Goal: Register for event/course

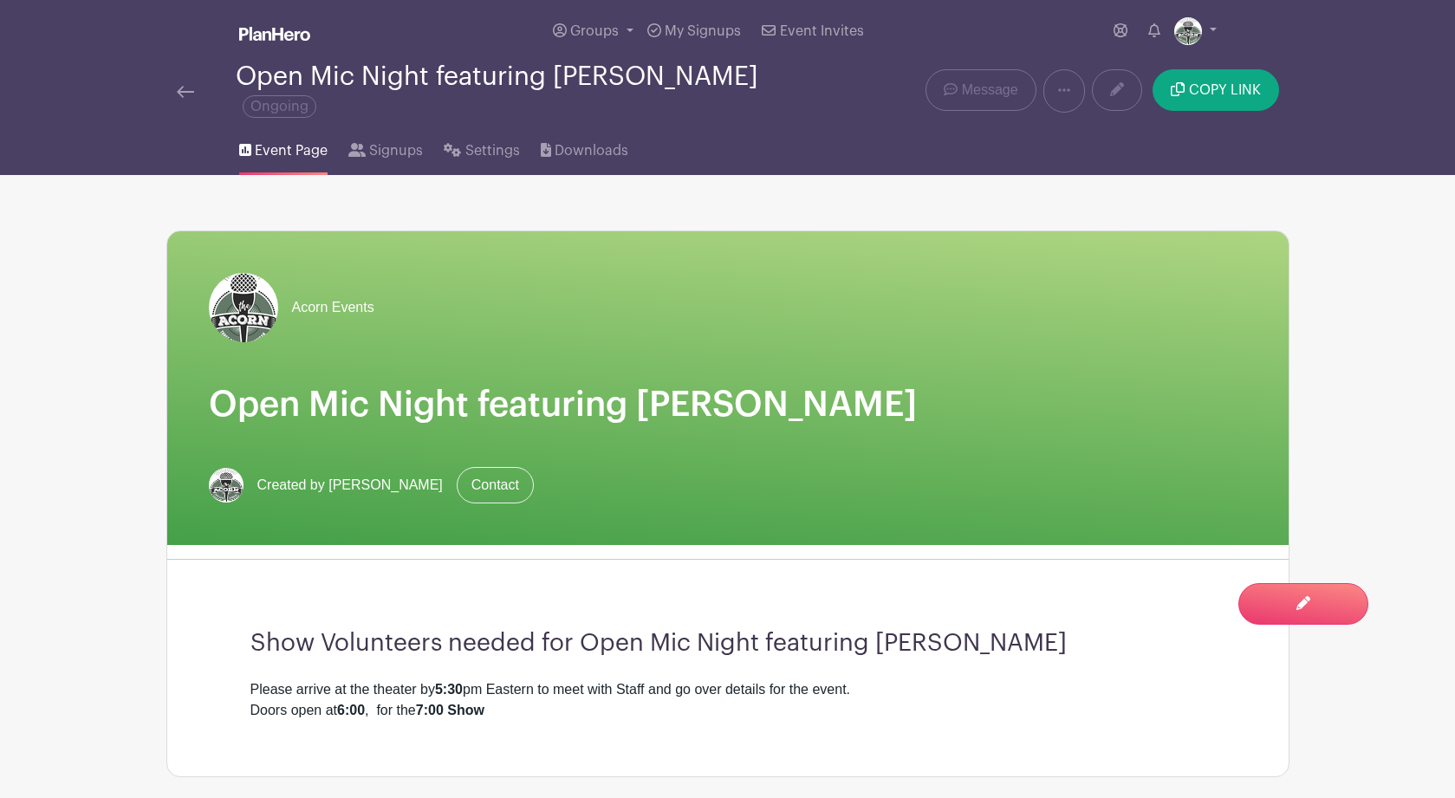
click at [187, 97] on img at bounding box center [185, 92] width 17 height 12
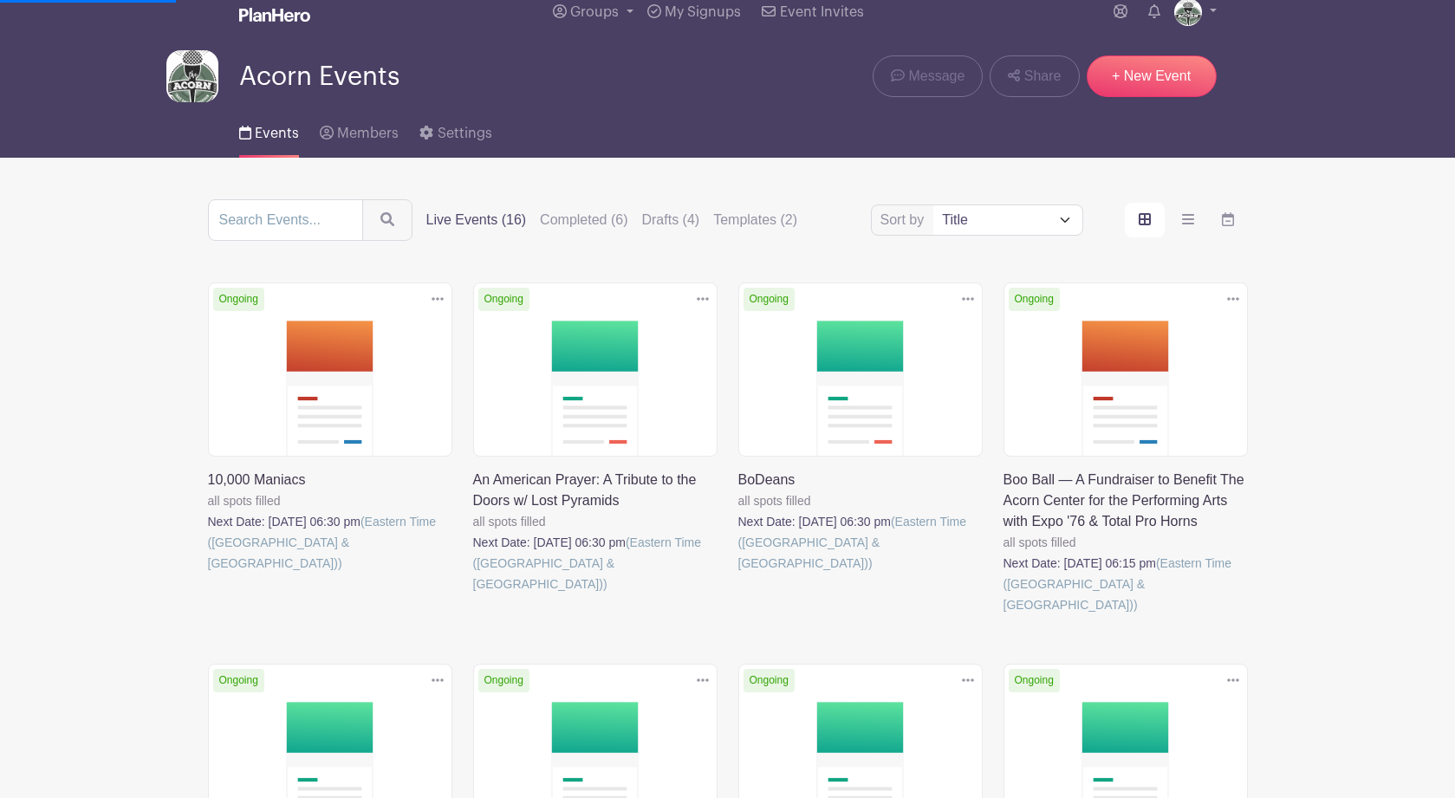
scroll to position [20, 0]
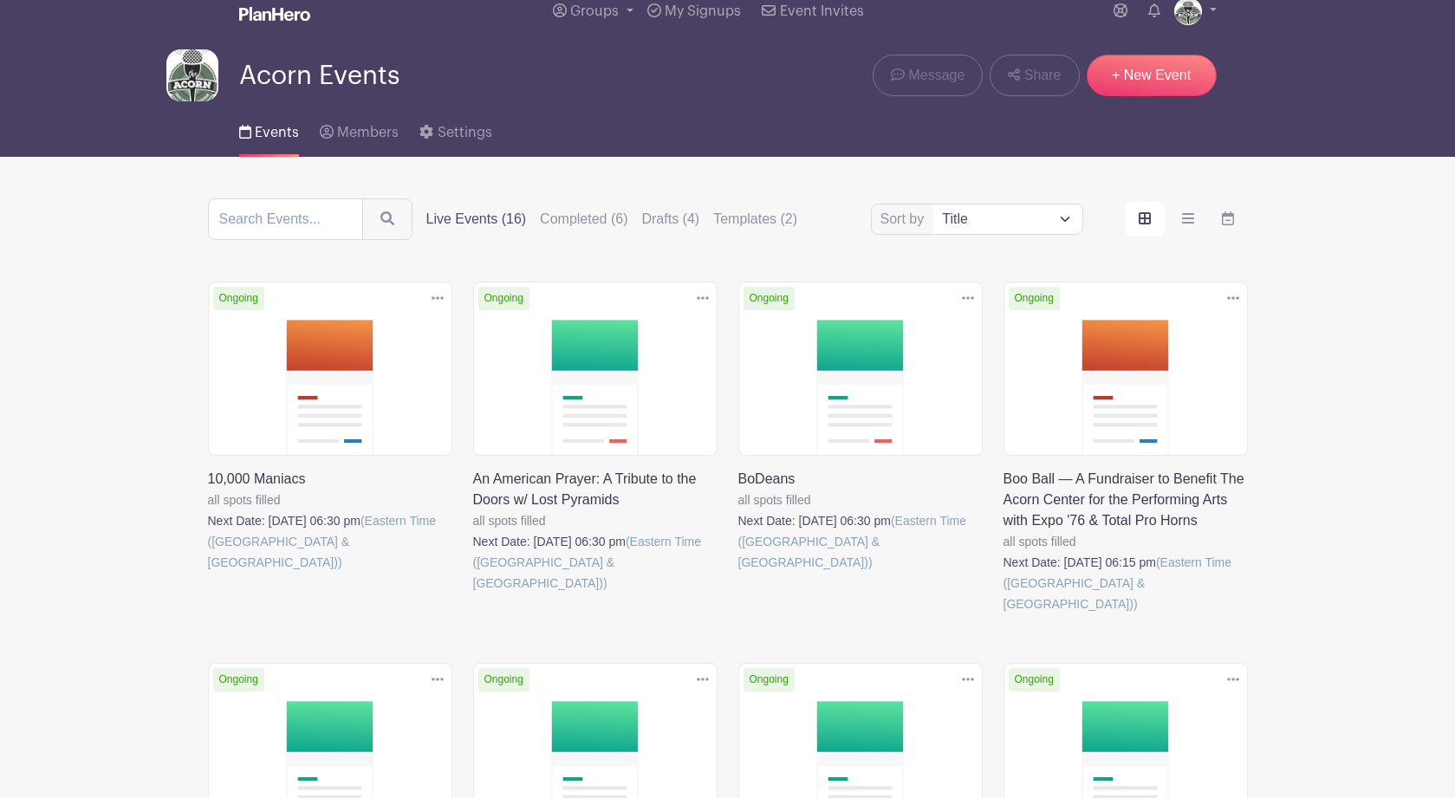
click at [1003, 614] on link at bounding box center [1003, 614] width 0 height 0
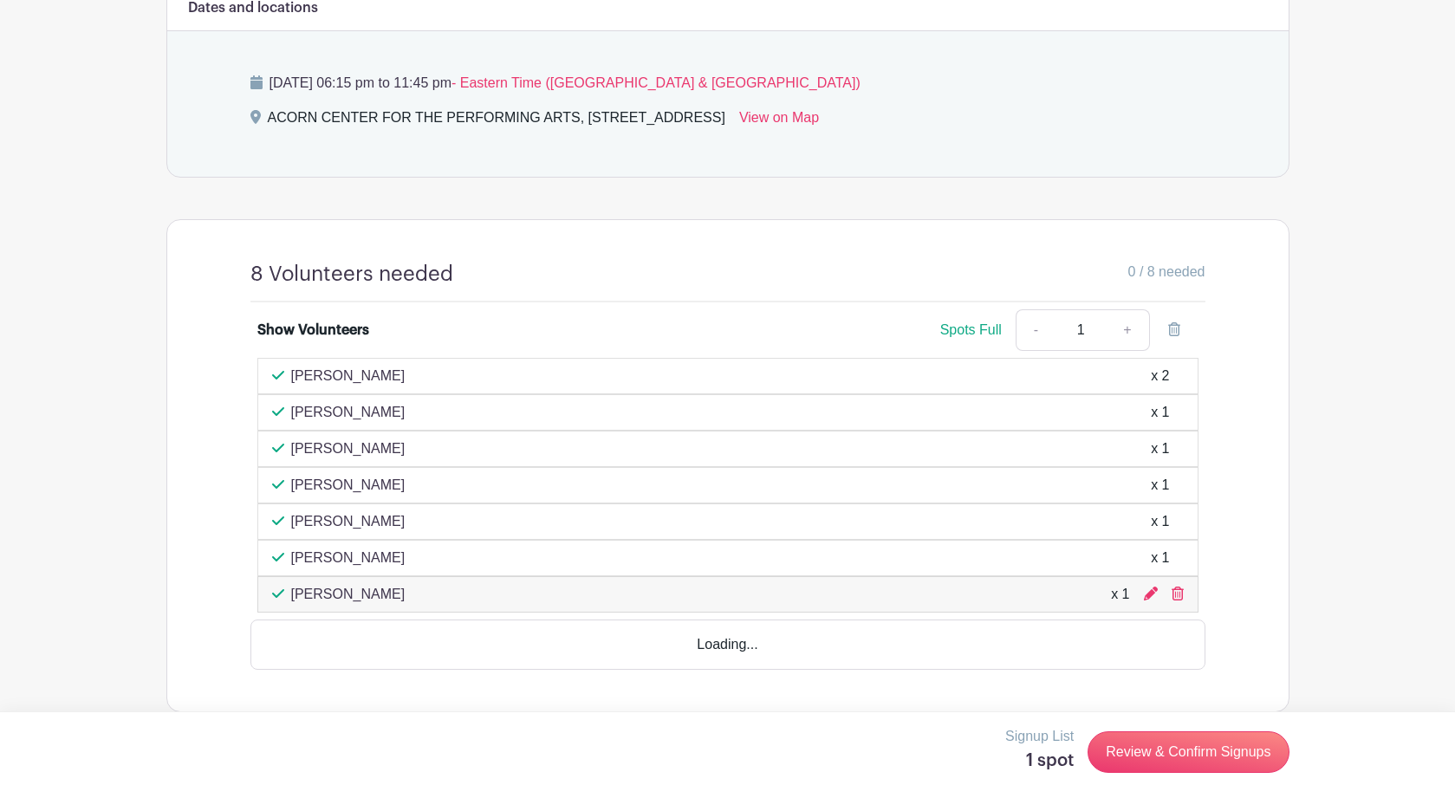
scroll to position [879, 0]
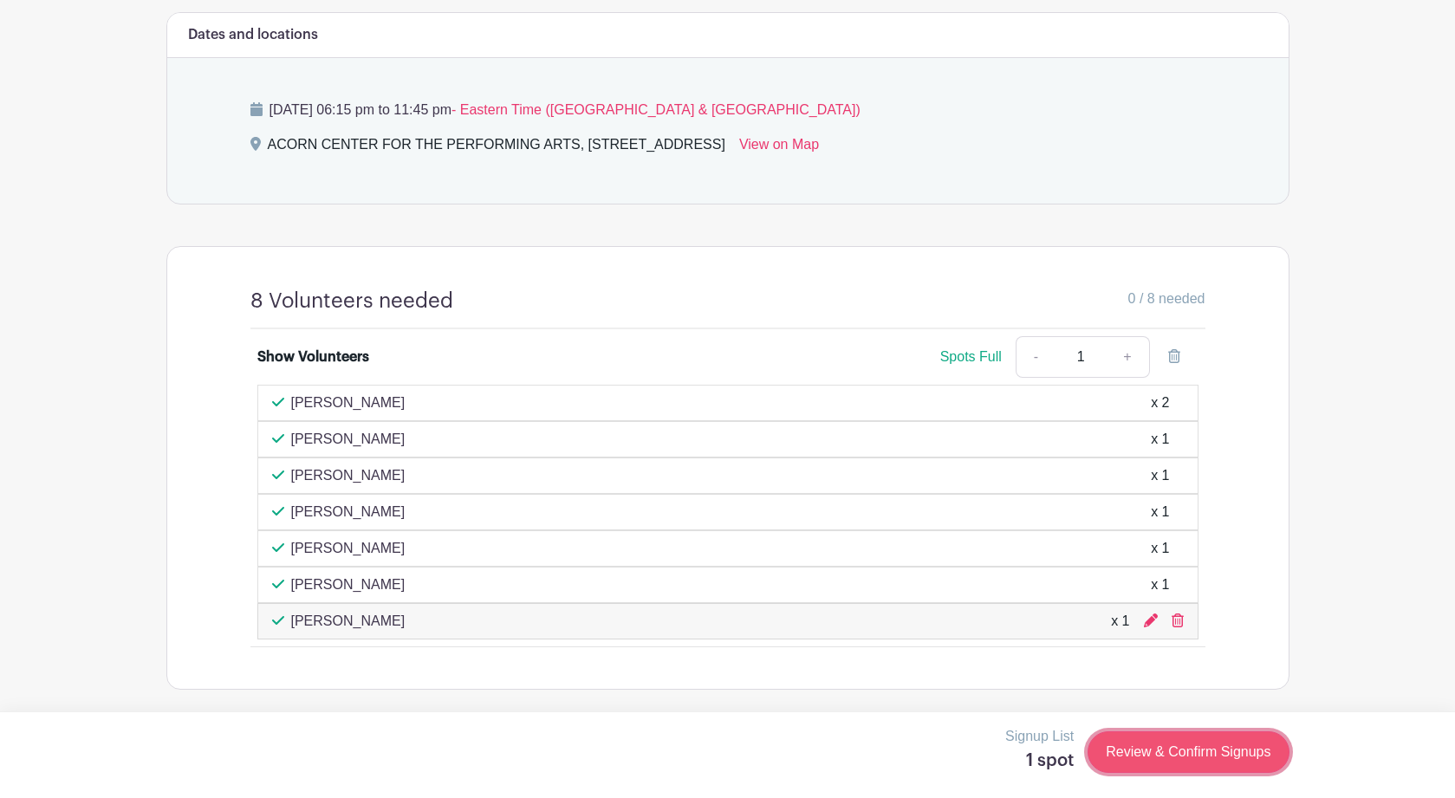
click at [1135, 751] on link "Review & Confirm Signups" at bounding box center [1187, 752] width 201 height 42
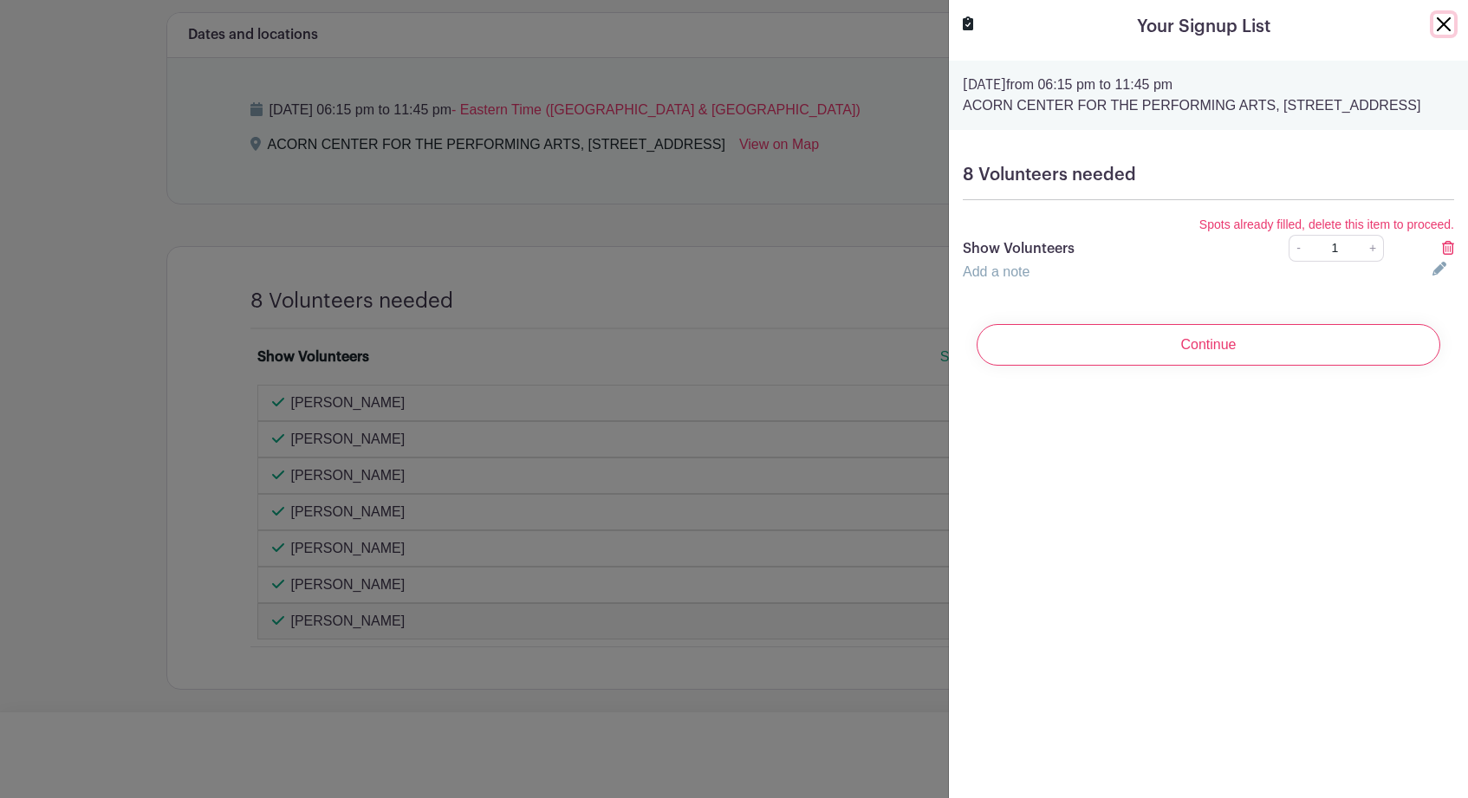
click at [1433, 23] on button "Close" at bounding box center [1443, 24] width 21 height 21
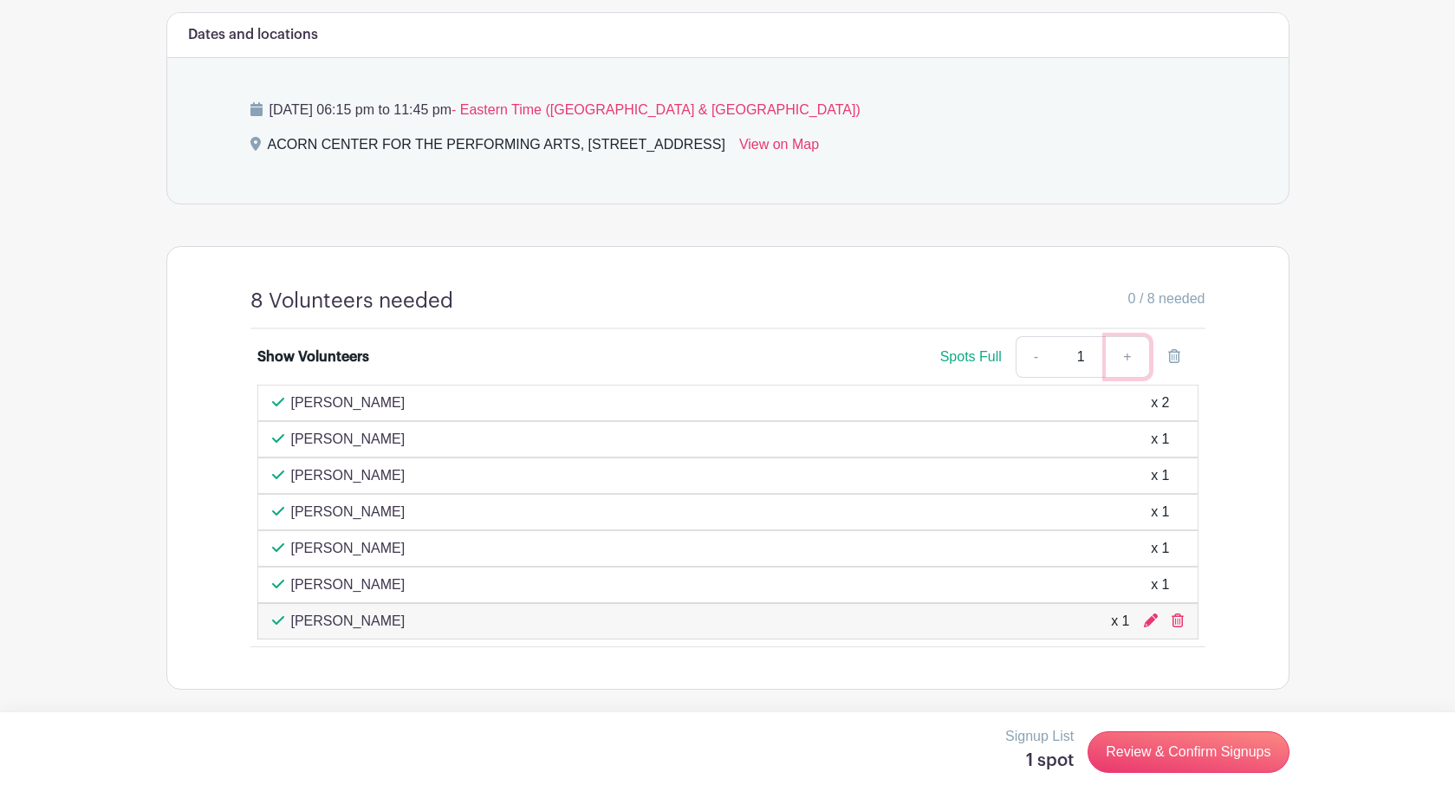
click at [1125, 356] on link "+" at bounding box center [1127, 357] width 43 height 42
click at [1239, 508] on div "Show Volunteers Spots Full - 2 + [PERSON_NAME] x 2 [PERSON_NAME] x 1 [PERSON_NA…" at bounding box center [728, 488] width 1038 height 318
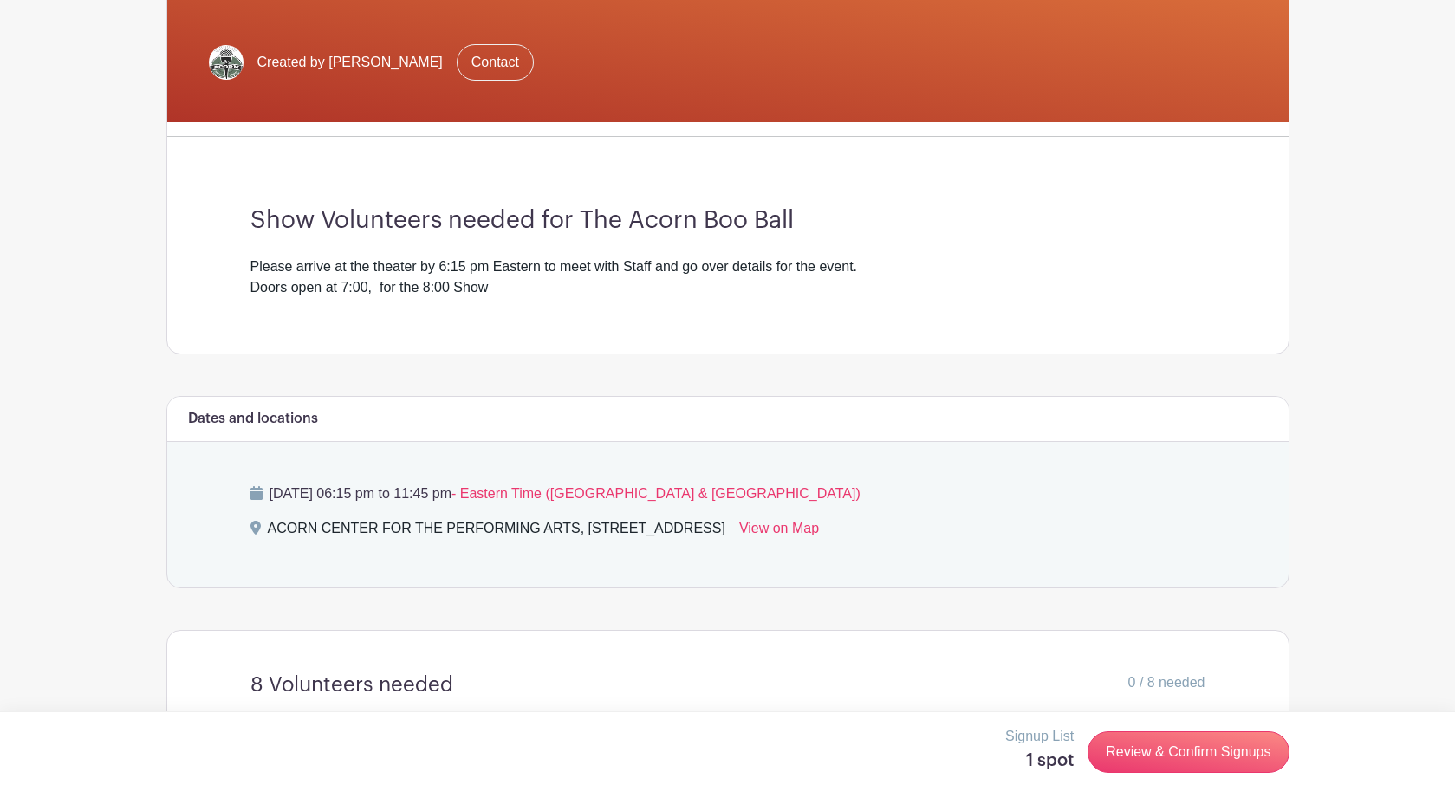
scroll to position [0, 0]
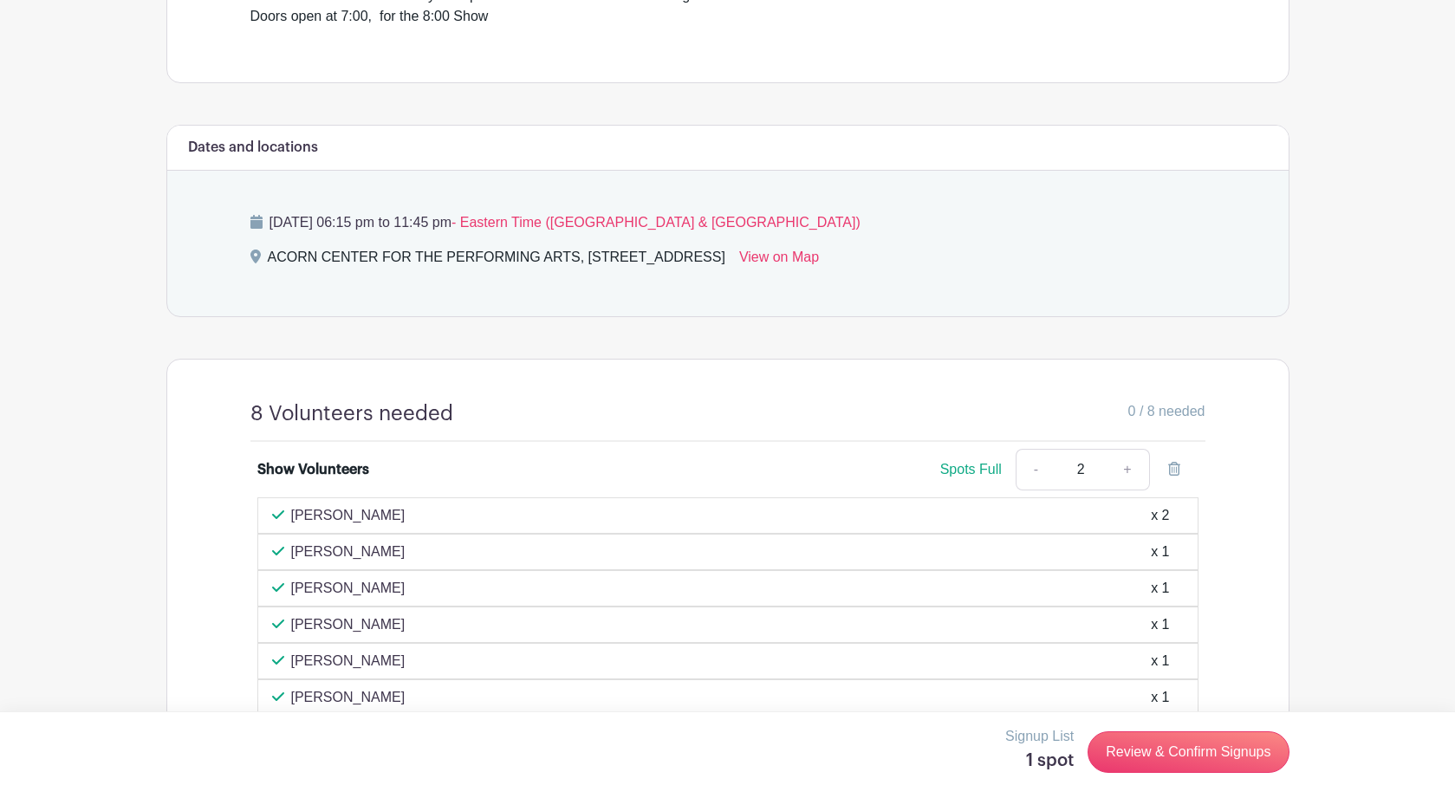
scroll to position [879, 0]
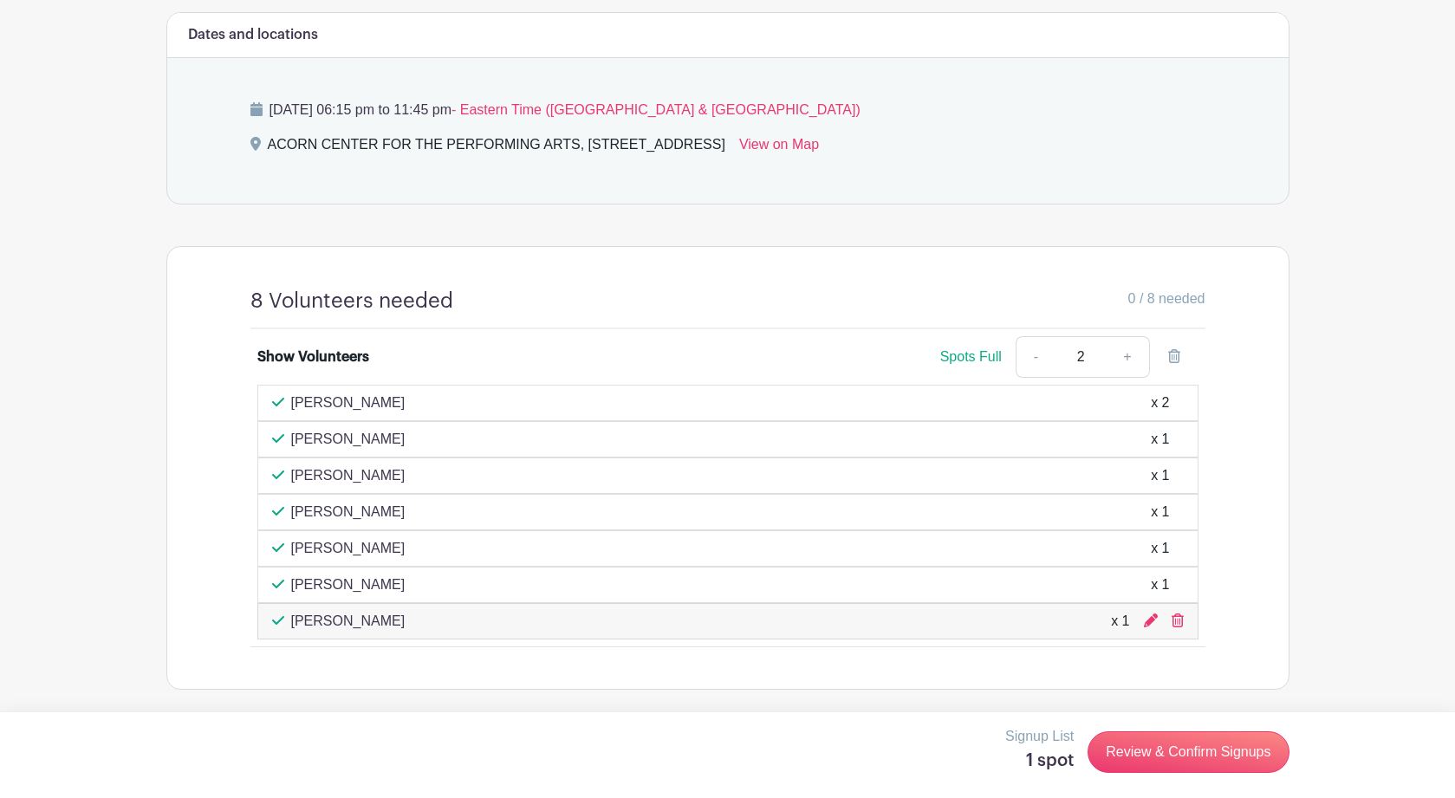
click at [1286, 422] on div "8 Volunteers needed 0 / 8 needed Show Volunteers Spots Full - 2 + [PERSON_NAME]…" at bounding box center [727, 468] width 1123 height 444
click at [977, 364] on span "Spots Full" at bounding box center [971, 356] width 62 height 15
click at [1035, 357] on link "-" at bounding box center [1035, 357] width 40 height 42
type input "1"
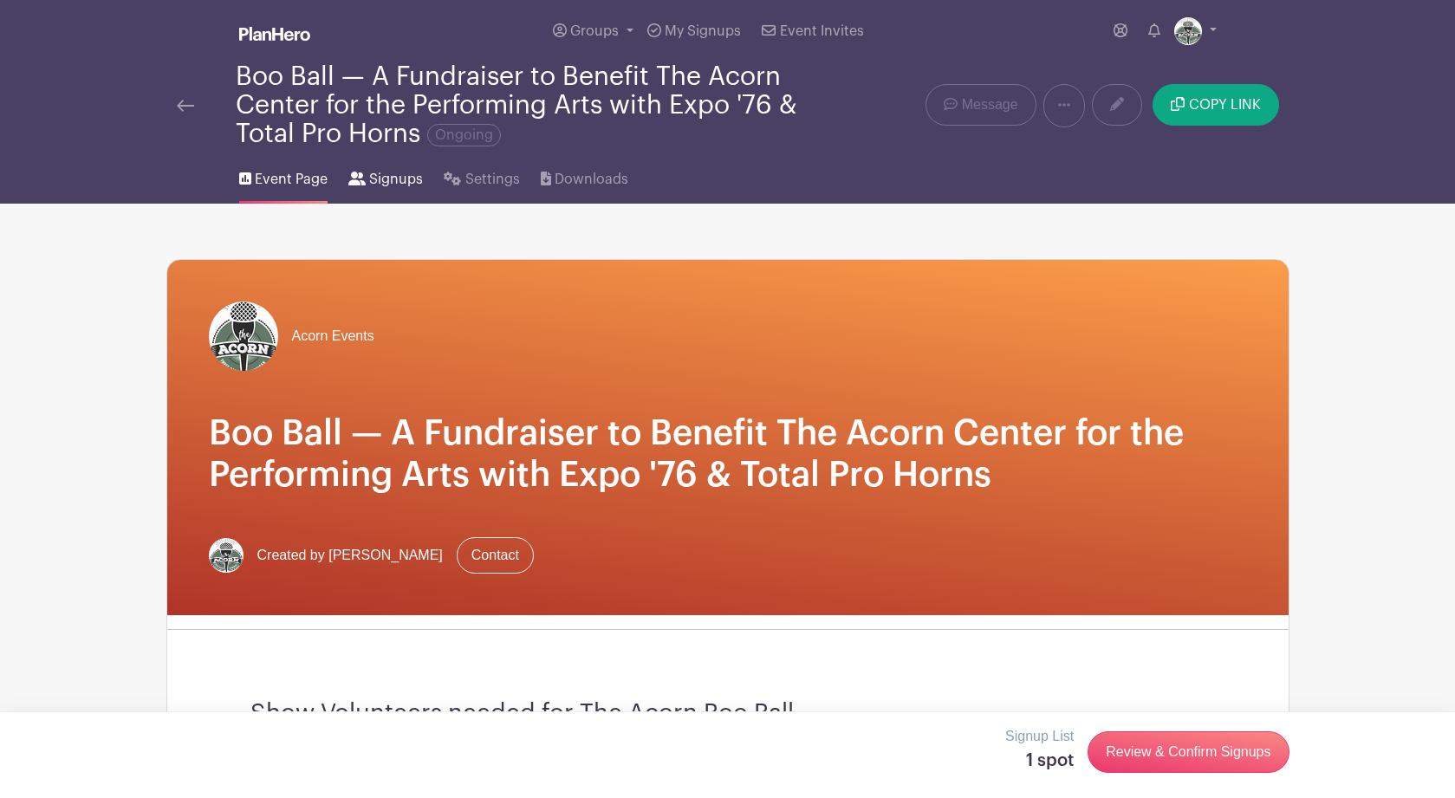
click at [388, 184] on span "Signups" at bounding box center [396, 179] width 54 height 21
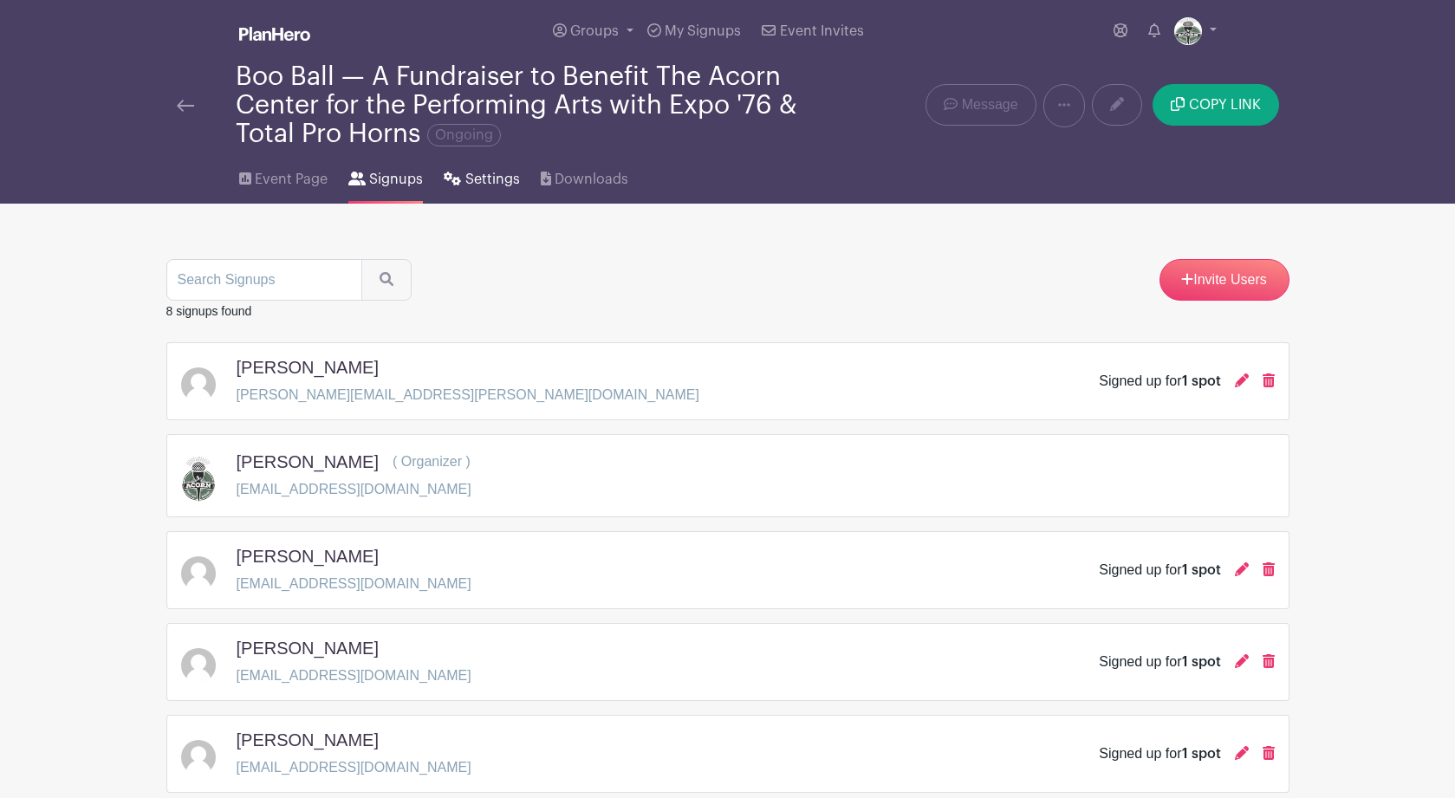
click at [488, 185] on span "Settings" at bounding box center [492, 179] width 55 height 21
